Goal: Task Accomplishment & Management: Use online tool/utility

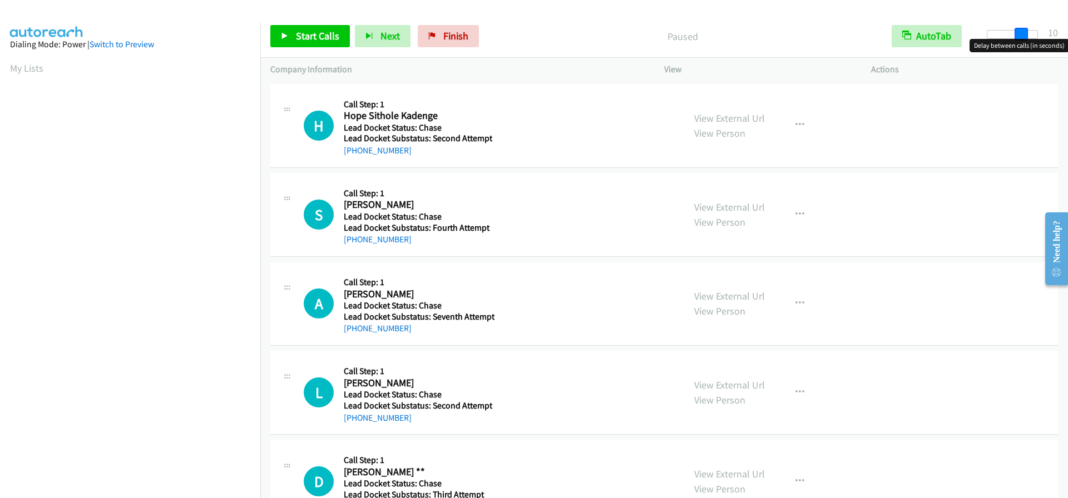
drag, startPoint x: 995, startPoint y: 35, endPoint x: 1027, endPoint y: 33, distance: 32.3
click at [1027, 33] on span at bounding box center [1021, 34] width 13 height 13
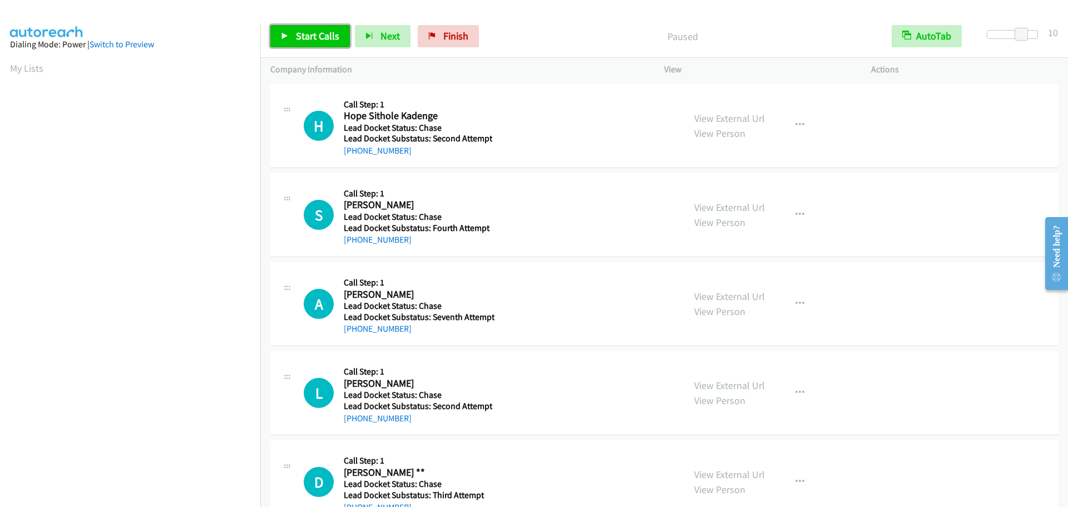
click at [309, 29] on link "Start Calls" at bounding box center [310, 36] width 80 height 22
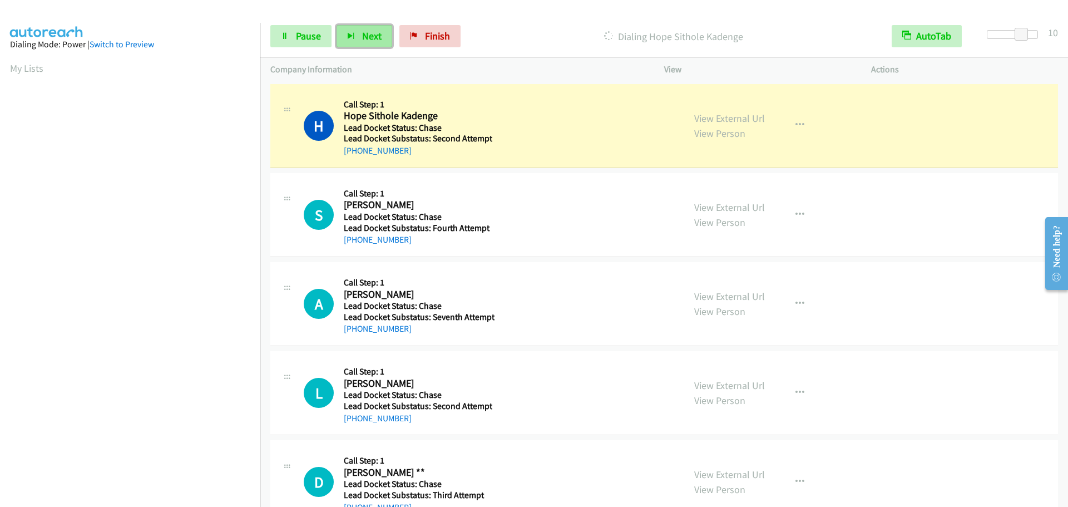
click at [367, 32] on span "Next" at bounding box center [371, 35] width 19 height 13
drag, startPoint x: 403, startPoint y: 244, endPoint x: 353, endPoint y: 250, distance: 50.0
click at [353, 250] on div "S Callback Scheduled Call Step: 1 Sherry Adams America/Chicago Lead Docket Stat…" at bounding box center [664, 215] width 788 height 84
copy link "256-742-1224"
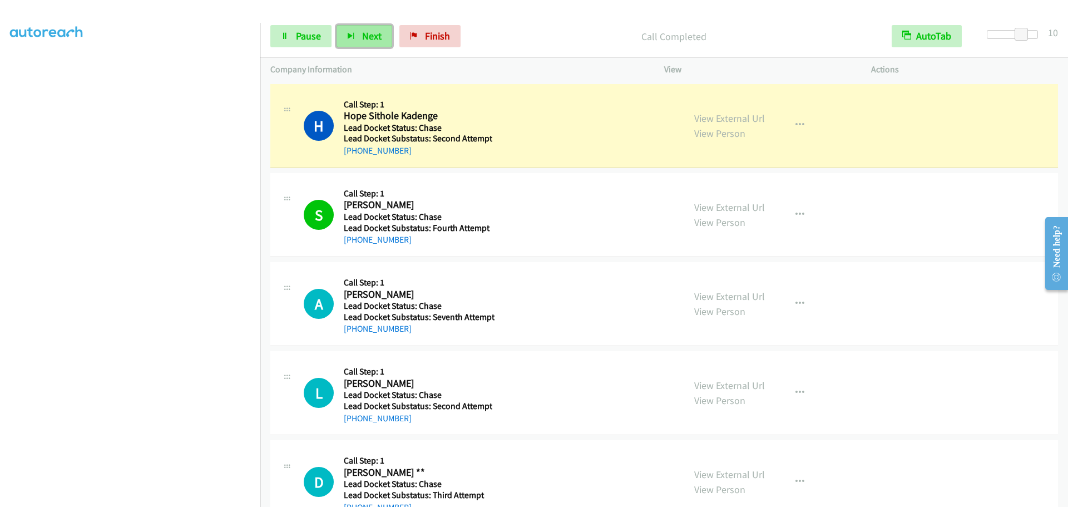
click at [356, 33] on button "Next" at bounding box center [365, 36] width 56 height 22
click at [364, 33] on span "Next" at bounding box center [371, 35] width 19 height 13
click at [418, 38] on link "Finish" at bounding box center [429, 36] width 61 height 22
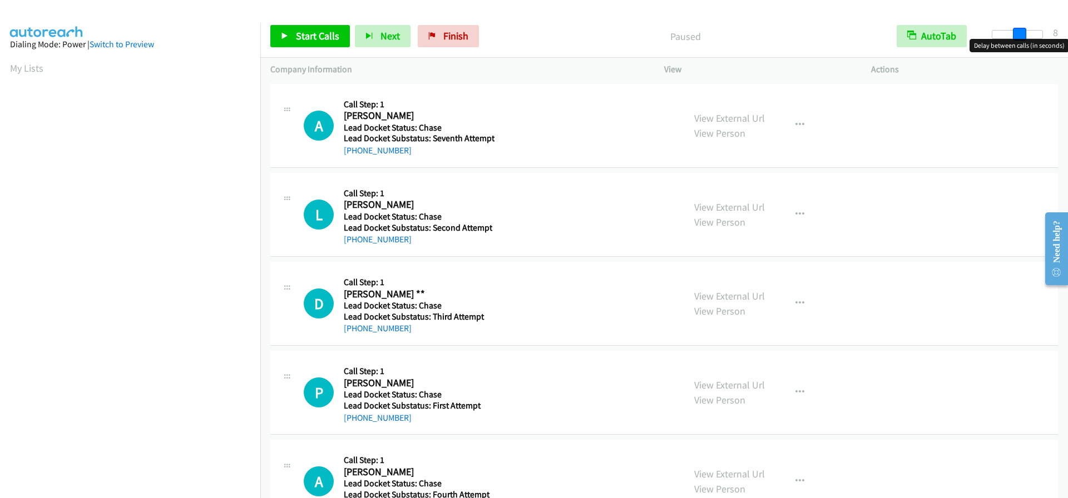
drag, startPoint x: 989, startPoint y: 34, endPoint x: 1015, endPoint y: 32, distance: 26.2
click at [1015, 32] on span at bounding box center [1019, 34] width 13 height 13
drag, startPoint x: 1021, startPoint y: 37, endPoint x: 1029, endPoint y: 37, distance: 7.8
click at [1029, 37] on div at bounding box center [1012, 34] width 51 height 9
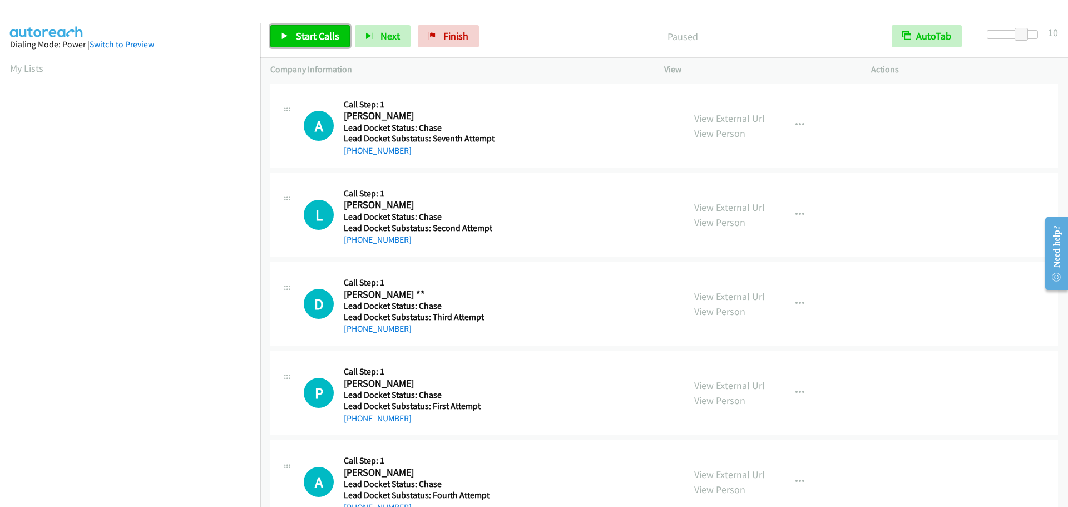
click at [320, 36] on span "Start Calls" at bounding box center [317, 35] width 43 height 13
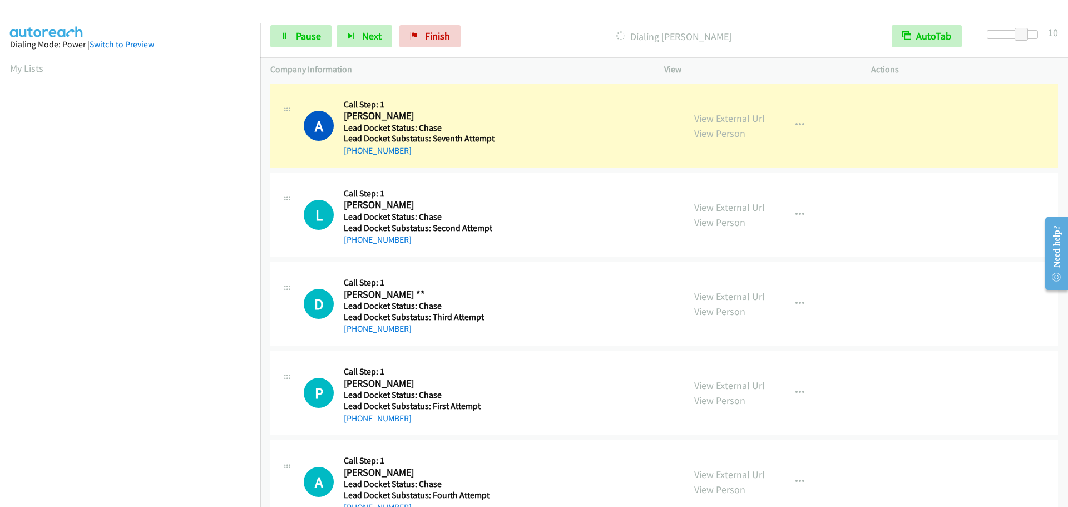
scroll to position [117, 0]
click at [359, 30] on button "Next" at bounding box center [365, 36] width 56 height 22
drag, startPoint x: 425, startPoint y: 239, endPoint x: 355, endPoint y: 243, distance: 69.6
click at [355, 243] on div "+1 239-695-0301" at bounding box center [418, 239] width 149 height 13
copy link "239-695-0301"
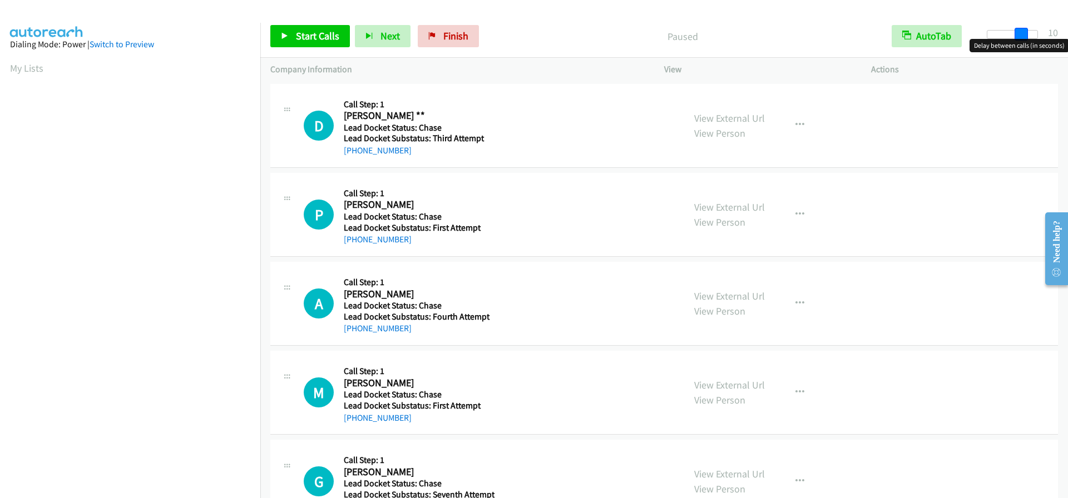
drag, startPoint x: 996, startPoint y: 31, endPoint x: 1029, endPoint y: 28, distance: 33.5
click at [1029, 28] on div "Start Calls Pause Next Finish Paused AutoTab AutoTab 10" at bounding box center [664, 36] width 808 height 43
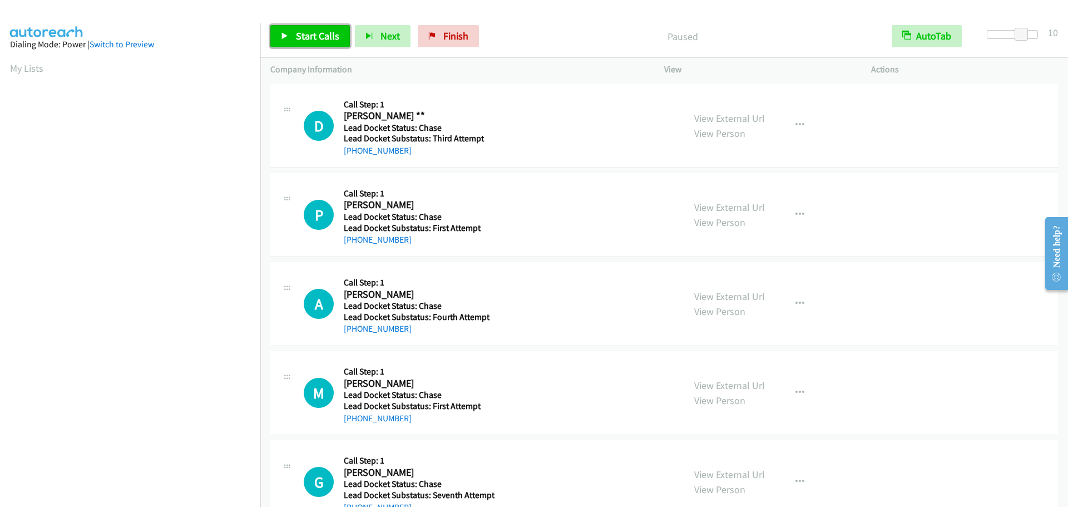
click at [314, 33] on span "Start Calls" at bounding box center [317, 35] width 43 height 13
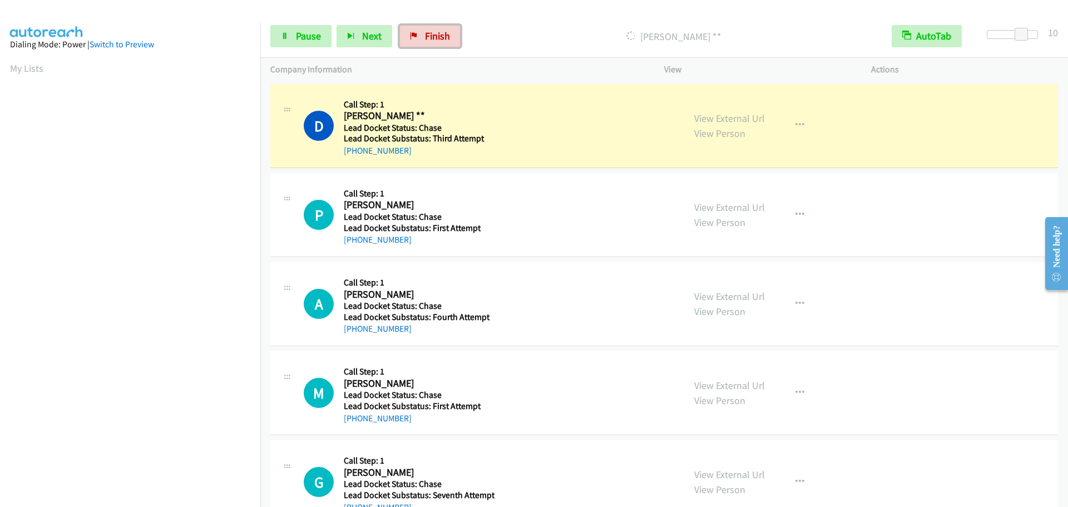
drag, startPoint x: 424, startPoint y: 37, endPoint x: 584, endPoint y: 33, distance: 159.7
click at [425, 37] on span "Finish" at bounding box center [437, 35] width 25 height 13
